Goal: Transaction & Acquisition: Purchase product/service

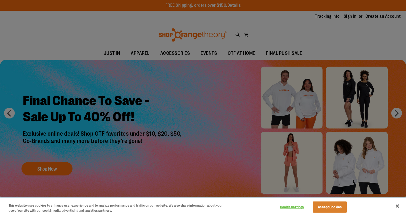
click at [321, 200] on div "Cookie Settings Accept Cookies" at bounding box center [312, 206] width 75 height 17
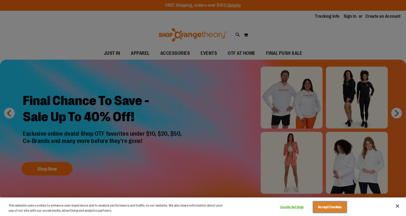
click at [325, 207] on button "Accept Cookies" at bounding box center [330, 206] width 34 height 11
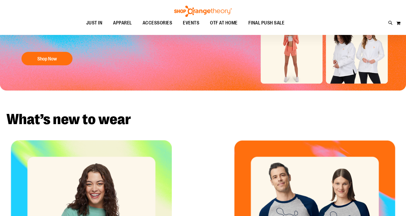
scroll to position [118, 0]
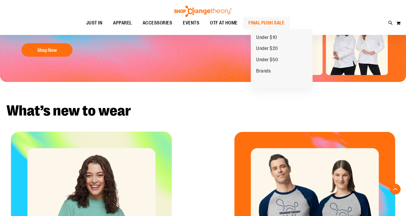
click at [262, 26] on span "FINAL PUSH SALE" at bounding box center [266, 23] width 36 height 12
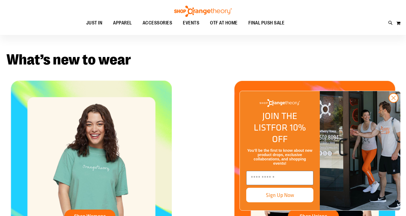
scroll to position [171, 0]
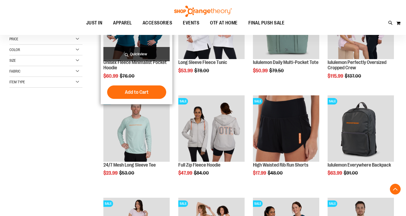
scroll to position [119, 0]
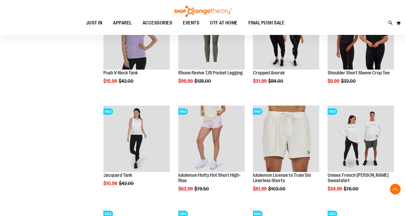
scroll to position [421, 0]
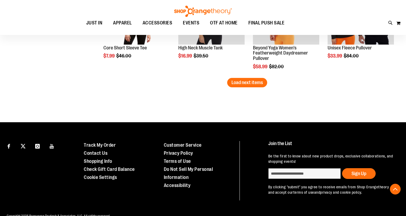
scroll to position [954, 0]
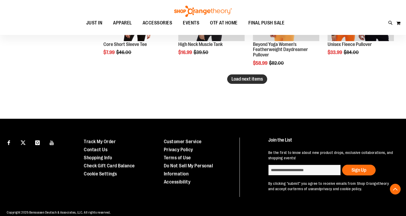
click at [250, 78] on span "Load next items" at bounding box center [246, 78] width 31 height 5
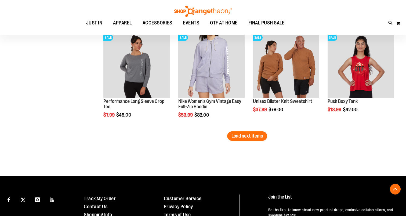
scroll to position [1207, 0]
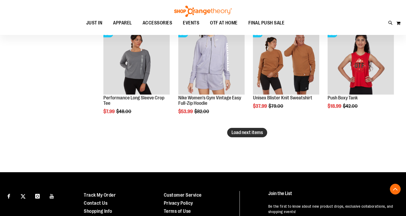
click at [256, 128] on button "Load next items" at bounding box center [247, 132] width 40 height 9
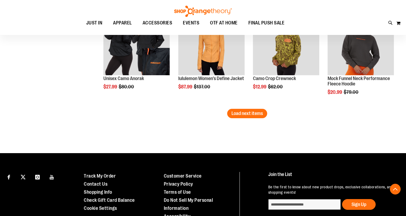
scroll to position [1541, 0]
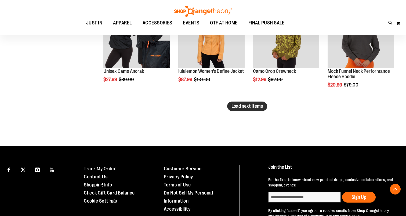
click at [243, 108] on span "Load next items" at bounding box center [246, 105] width 31 height 5
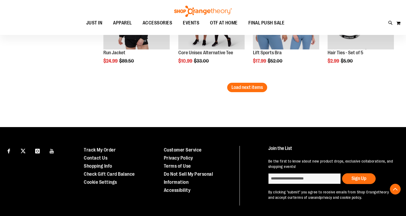
scroll to position [1878, 0]
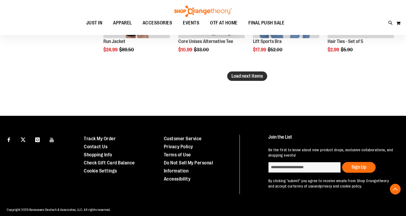
click at [255, 77] on span "Load next items" at bounding box center [246, 75] width 31 height 5
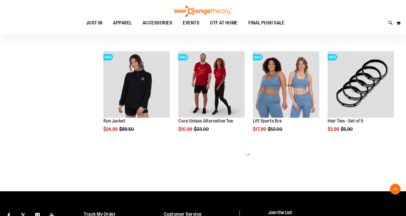
scroll to position [1798, 0]
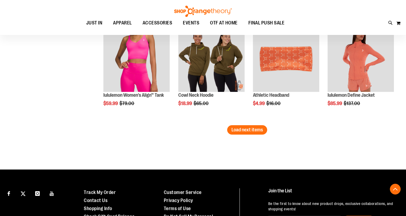
scroll to position [2133, 0]
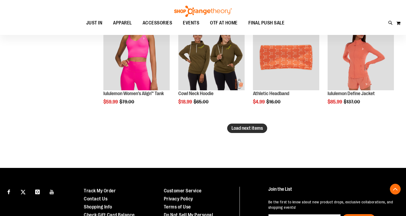
click at [256, 131] on button "Load next items" at bounding box center [247, 128] width 40 height 9
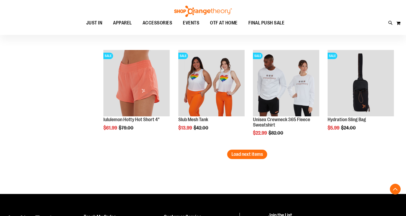
scroll to position [2421, 0]
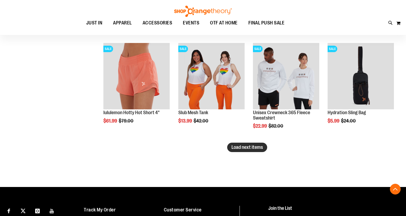
click at [244, 147] on span "Load next items" at bounding box center [246, 146] width 31 height 5
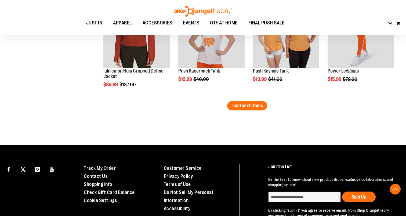
scroll to position [2777, 0]
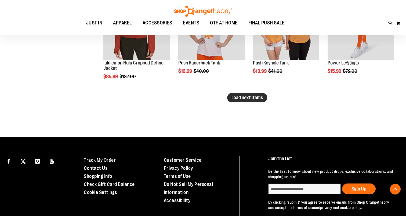
click at [255, 100] on span "Load next items" at bounding box center [246, 97] width 31 height 5
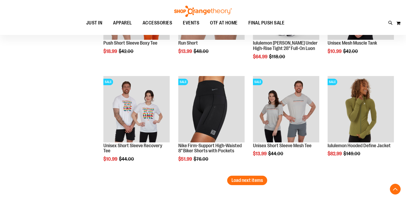
scroll to position [3017, 0]
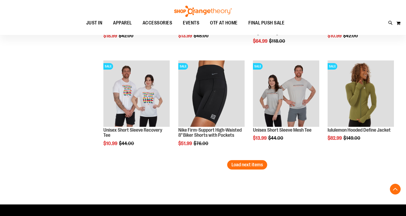
click at [237, 164] on span "Load next items" at bounding box center [246, 164] width 31 height 5
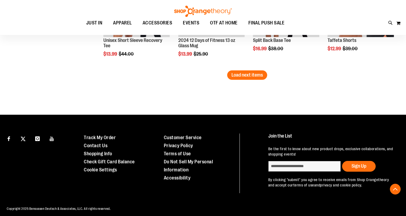
scroll to position [3416, 0]
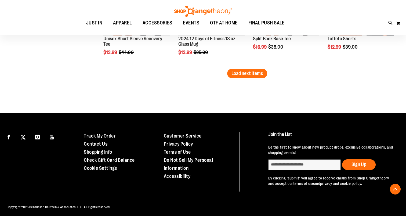
click at [250, 72] on span "Load next items" at bounding box center [246, 73] width 31 height 5
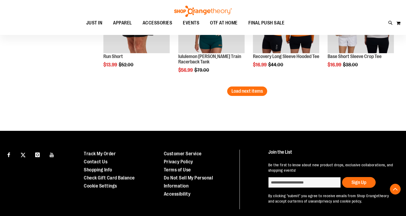
scroll to position [3711, 0]
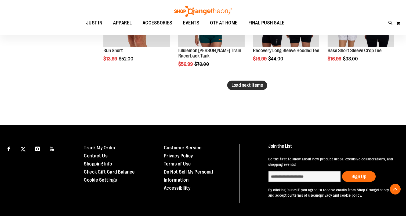
click at [239, 85] on span "Load next items" at bounding box center [246, 84] width 31 height 5
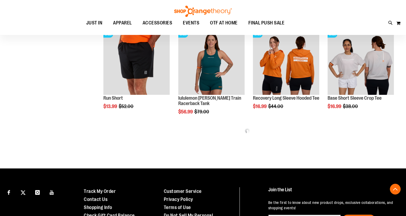
scroll to position [3661, 0]
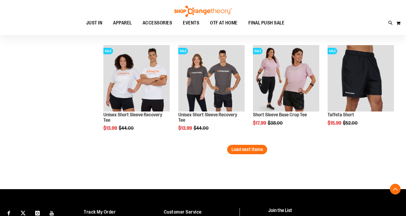
scroll to position [3955, 0]
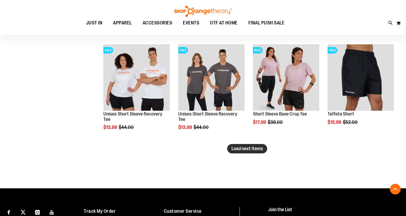
click at [252, 147] on span "Load next items" at bounding box center [246, 148] width 31 height 5
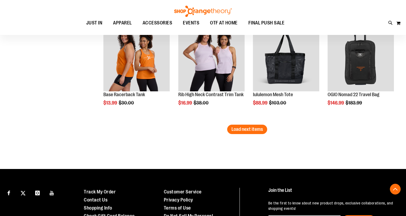
scroll to position [4282, 0]
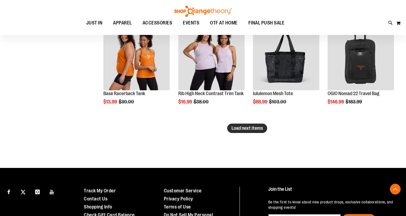
click at [251, 130] on span "Load next items" at bounding box center [246, 127] width 31 height 5
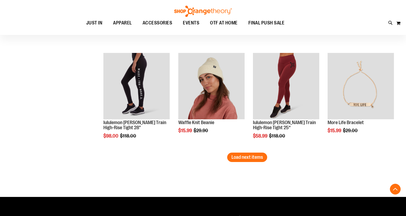
scroll to position [4563, 0]
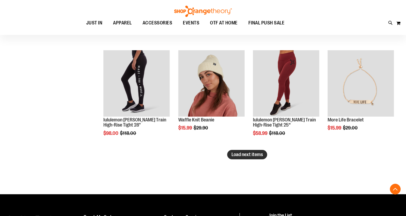
click at [248, 155] on span "Load next items" at bounding box center [246, 154] width 31 height 5
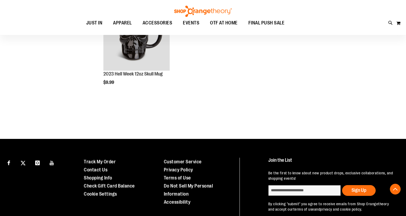
scroll to position [4814, 0]
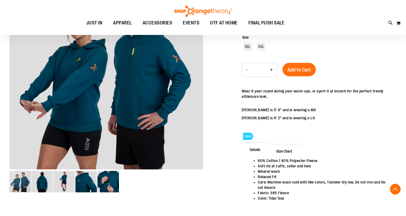
scroll to position [93, 0]
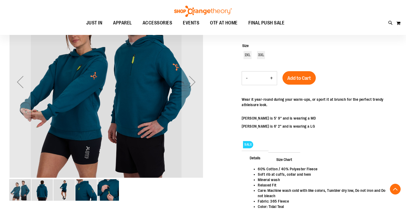
click at [42, 192] on img "image 2 of 5" at bounding box center [41, 189] width 21 height 21
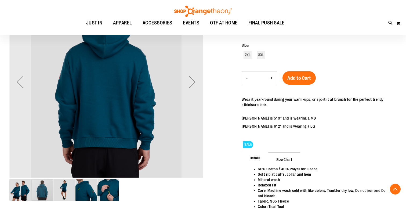
click at [60, 193] on img "image 3 of 5" at bounding box center [63, 189] width 21 height 21
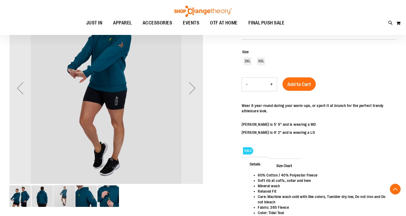
scroll to position [88, 0]
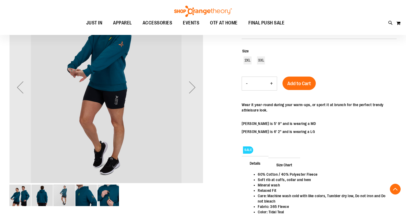
click at [85, 197] on img "image 4 of 5" at bounding box center [85, 194] width 21 height 21
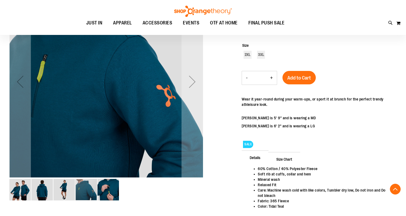
scroll to position [95, 0]
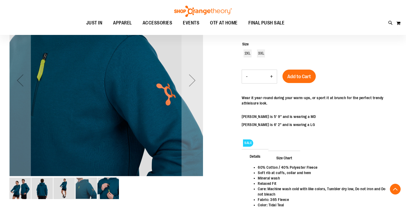
click at [106, 191] on img "image 5 of 5" at bounding box center [107, 188] width 21 height 21
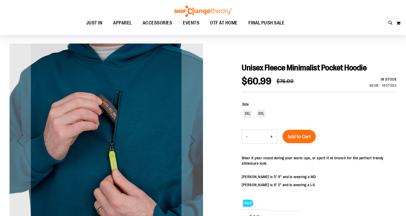
scroll to position [0, 0]
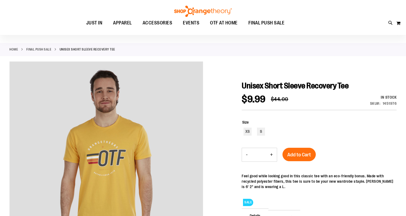
scroll to position [17, 0]
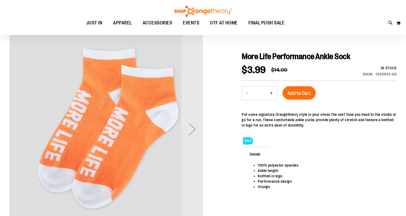
scroll to position [54, 0]
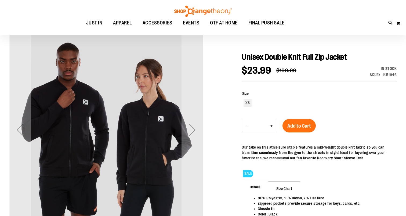
scroll to position [53, 0]
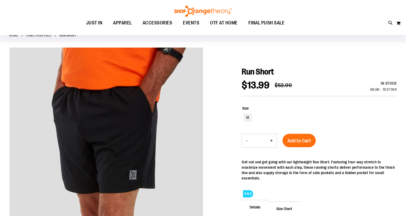
scroll to position [31, 0]
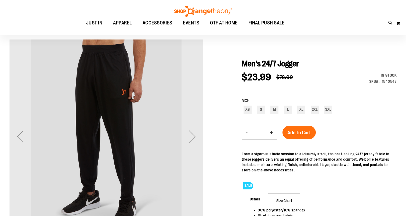
scroll to position [38, 0]
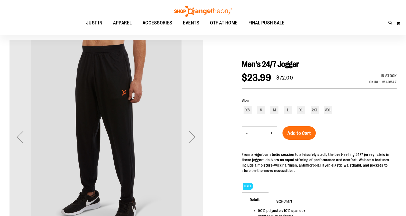
click at [201, 139] on div "Next" at bounding box center [192, 136] width 21 height 21
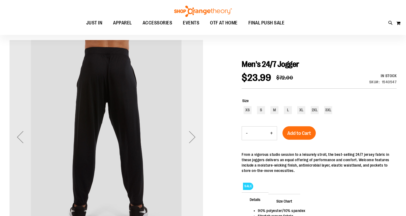
click at [198, 139] on div "Next" at bounding box center [192, 136] width 21 height 21
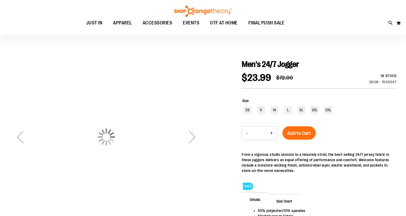
click at [198, 139] on div "Next" at bounding box center [192, 136] width 21 height 21
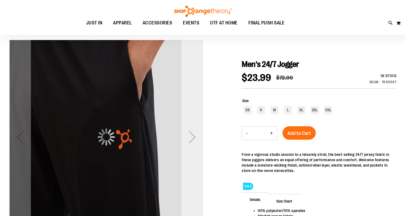
click at [198, 139] on div "Next" at bounding box center [192, 136] width 21 height 21
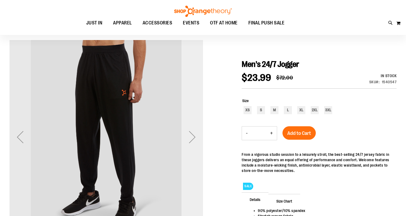
click at [198, 139] on div "Next" at bounding box center [192, 136] width 21 height 21
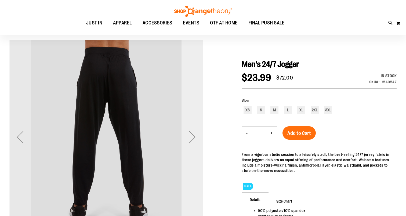
click at [198, 139] on div "Next" at bounding box center [192, 136] width 21 height 21
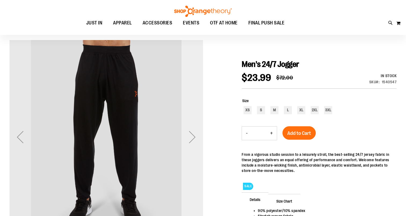
click at [198, 139] on div "Next" at bounding box center [192, 136] width 21 height 21
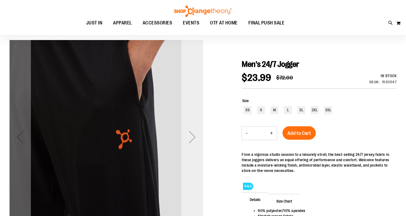
click at [198, 139] on div "Next" at bounding box center [192, 136] width 21 height 21
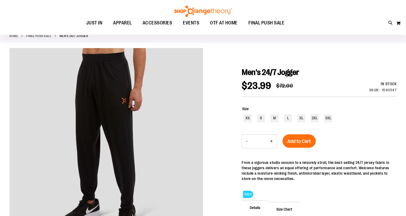
scroll to position [24, 0]
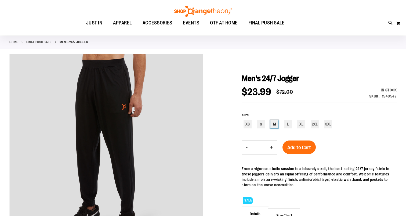
click at [276, 127] on div "M" at bounding box center [274, 124] width 8 height 8
type input "***"
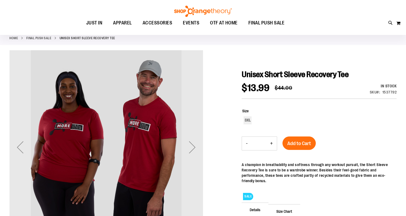
scroll to position [28, 0]
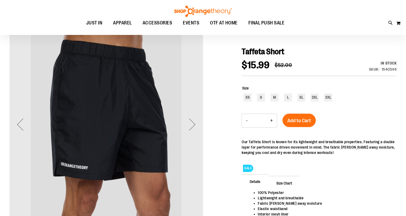
scroll to position [51, 0]
